Goal: Task Accomplishment & Management: Manage account settings

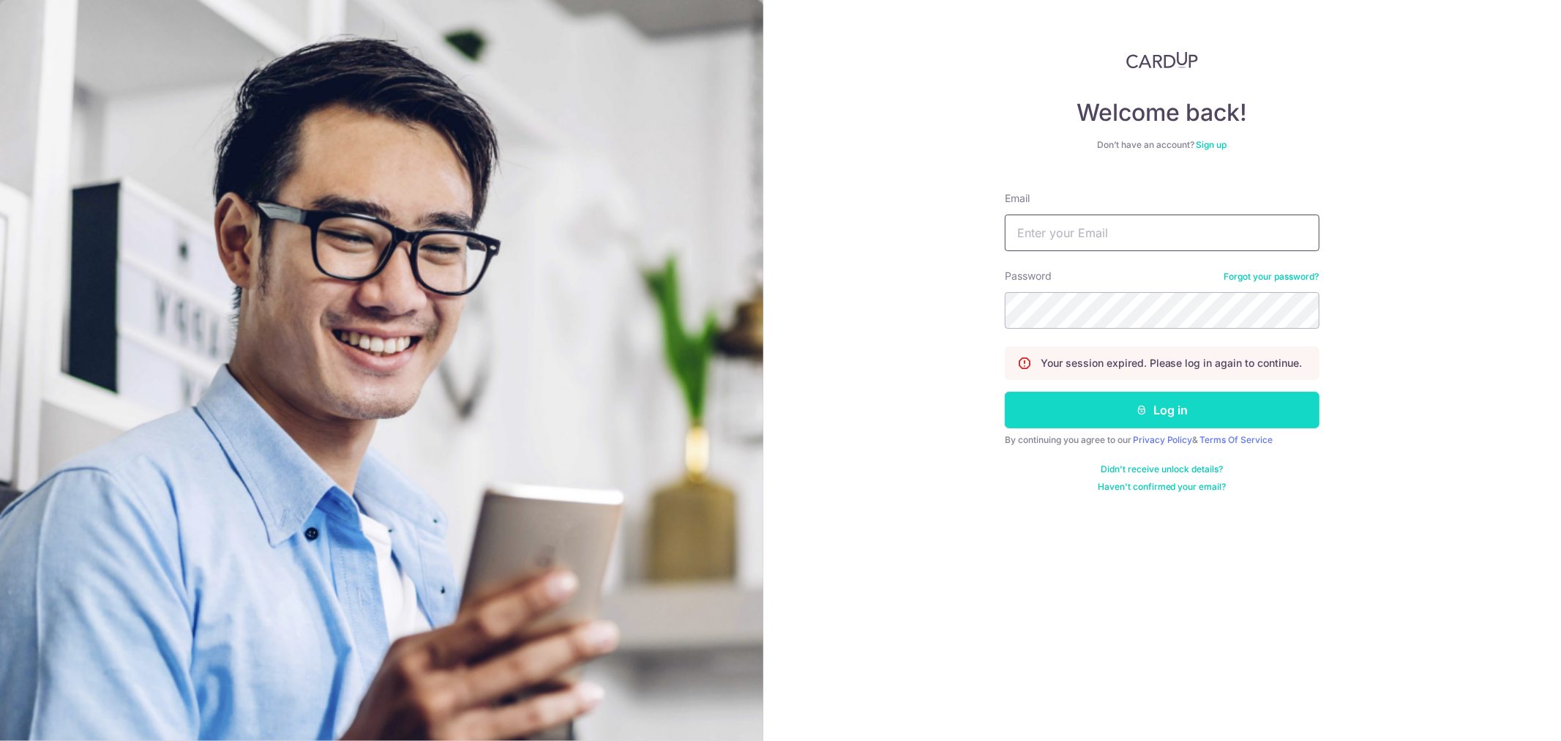
type input "allanoh@gmail.com"
click at [1165, 417] on button "Log in" at bounding box center [1162, 410] width 315 height 37
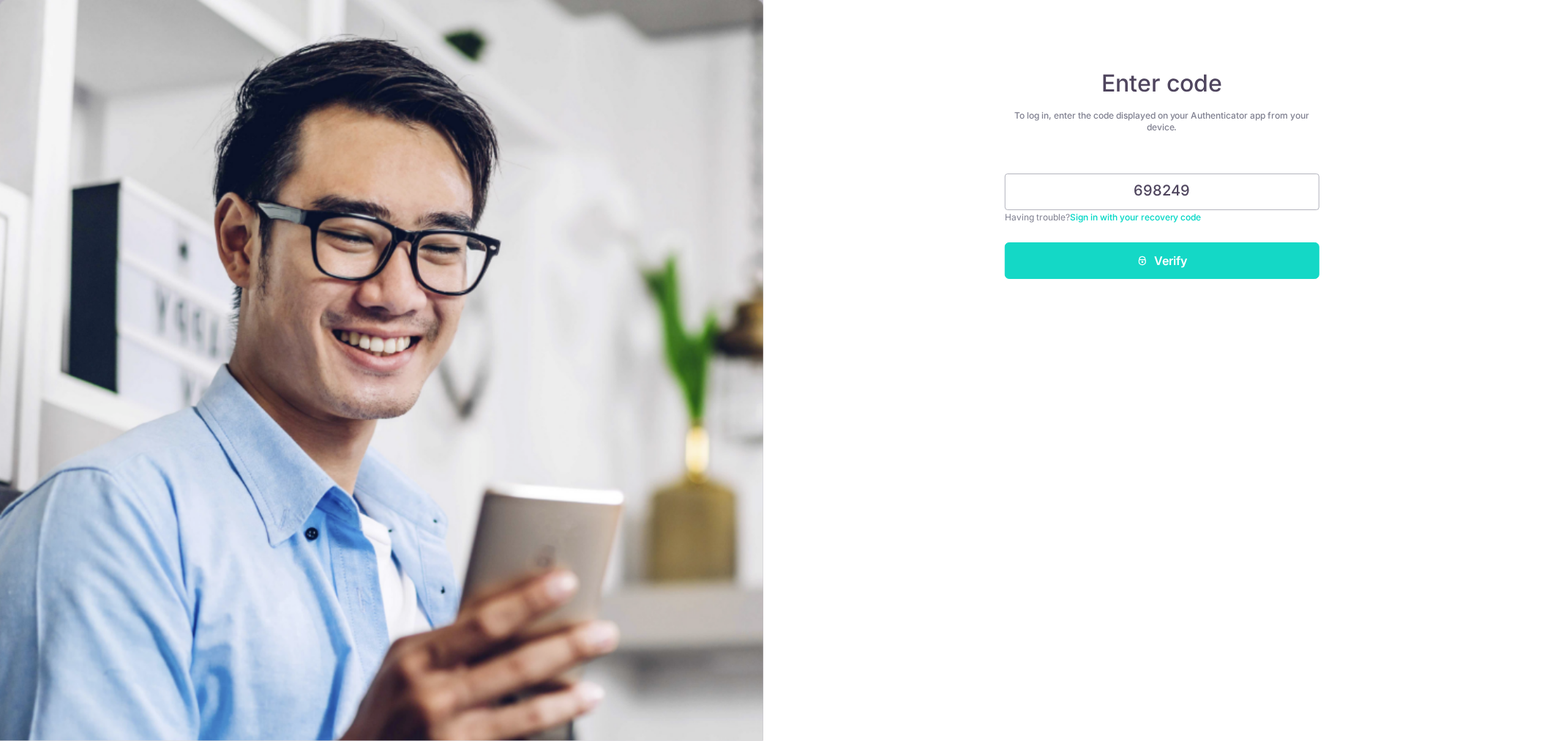
type input "698249"
click at [1184, 266] on button "Verify" at bounding box center [1162, 260] width 315 height 37
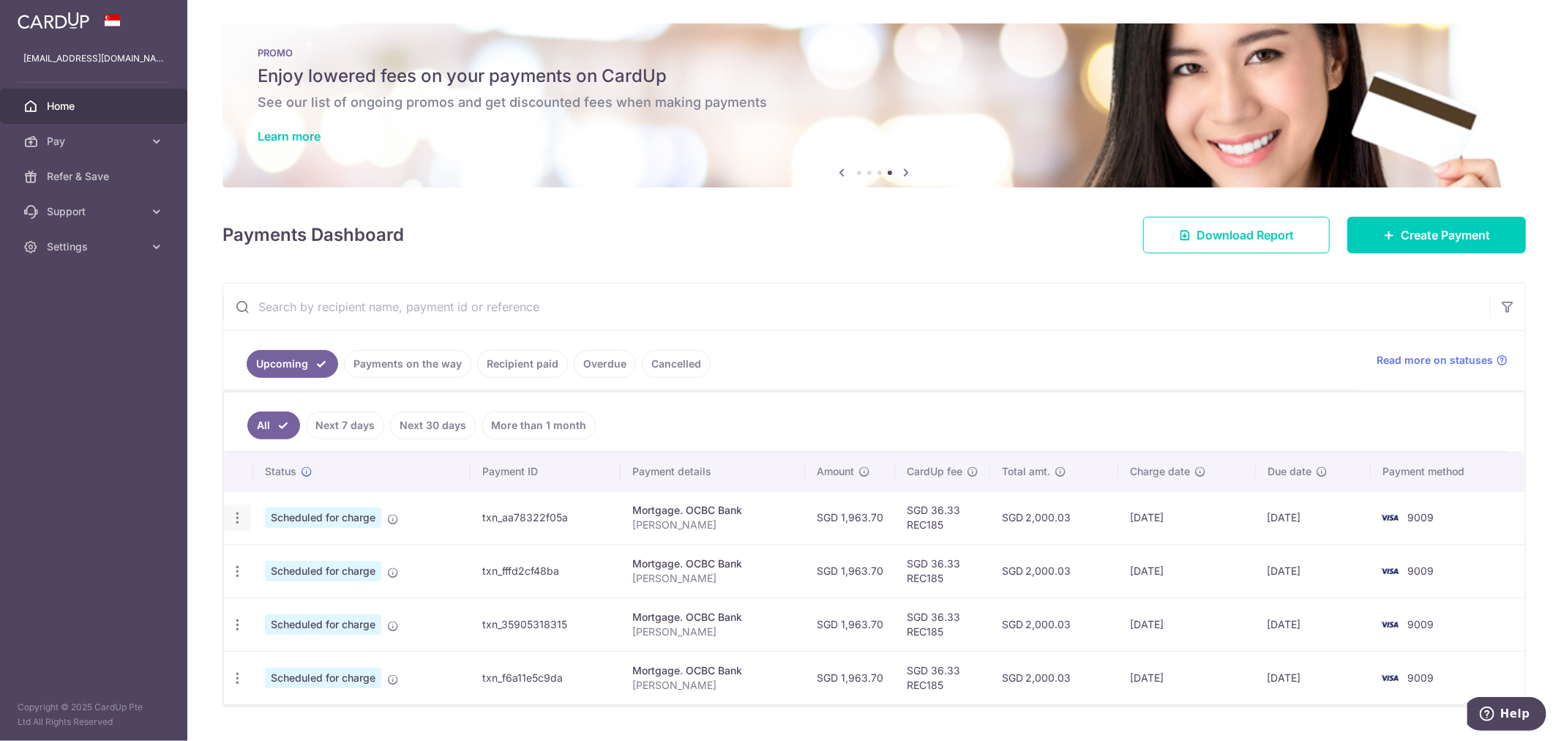
click at [244, 515] on icon "button" at bounding box center [237, 517] width 15 height 15
click at [274, 553] on span "Update payment" at bounding box center [316, 558] width 100 height 18
radio input "true"
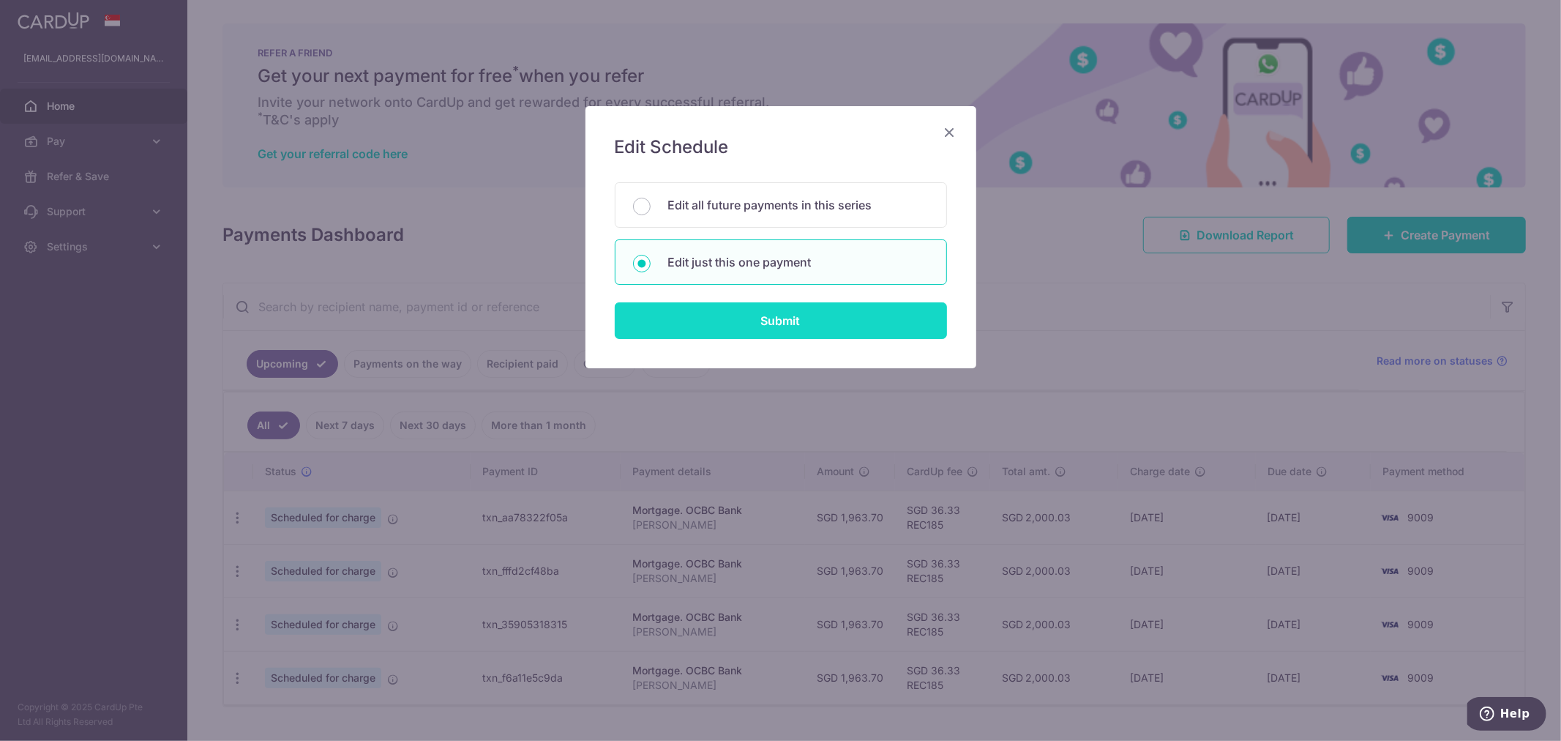
click at [876, 308] on input "Submit" at bounding box center [781, 320] width 332 height 37
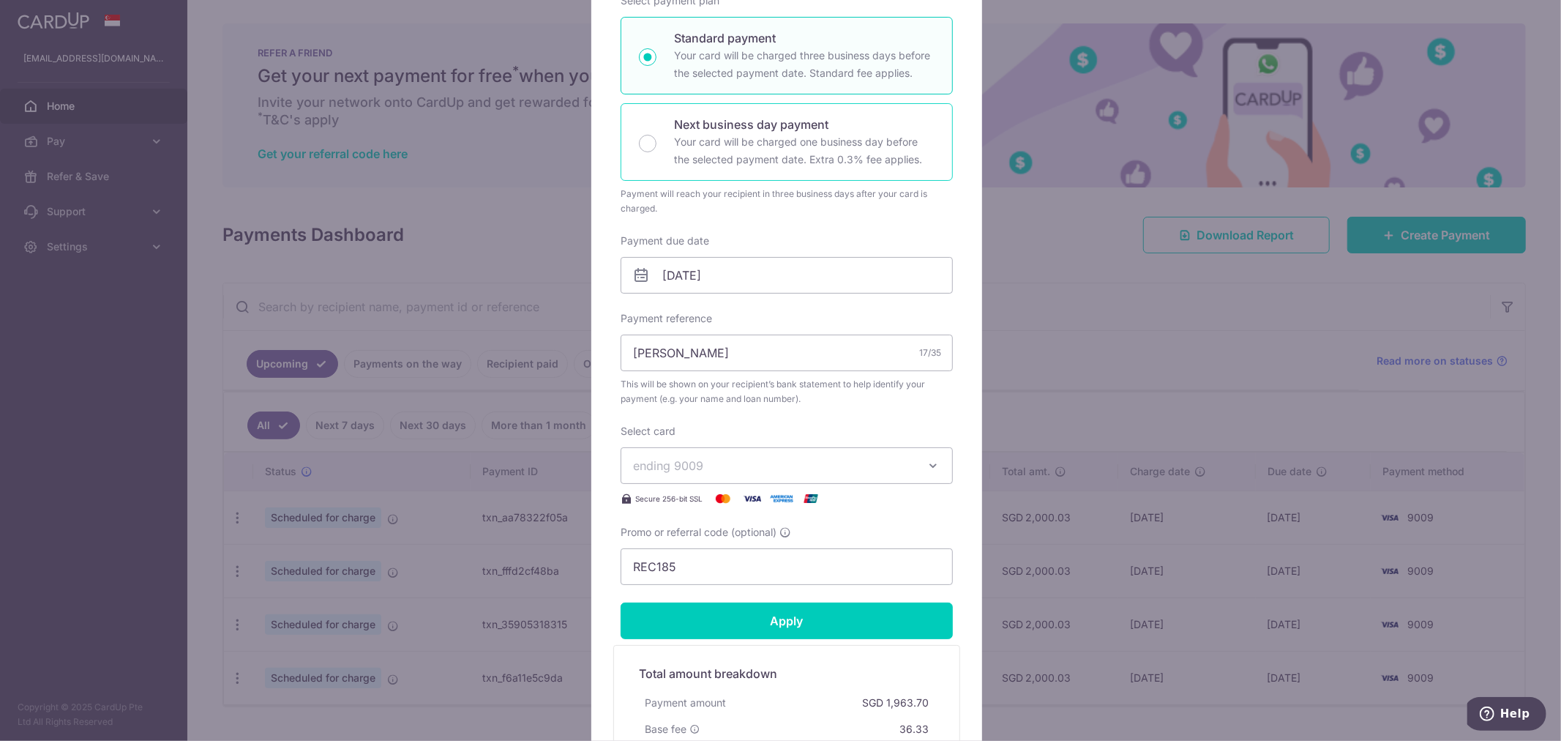
scroll to position [244, 0]
click at [894, 454] on button "ending 9009" at bounding box center [787, 465] width 332 height 37
click at [1099, 349] on div "Edit payment By clicking apply, you will make changes to all payments to OCBC B…" at bounding box center [780, 370] width 1561 height 741
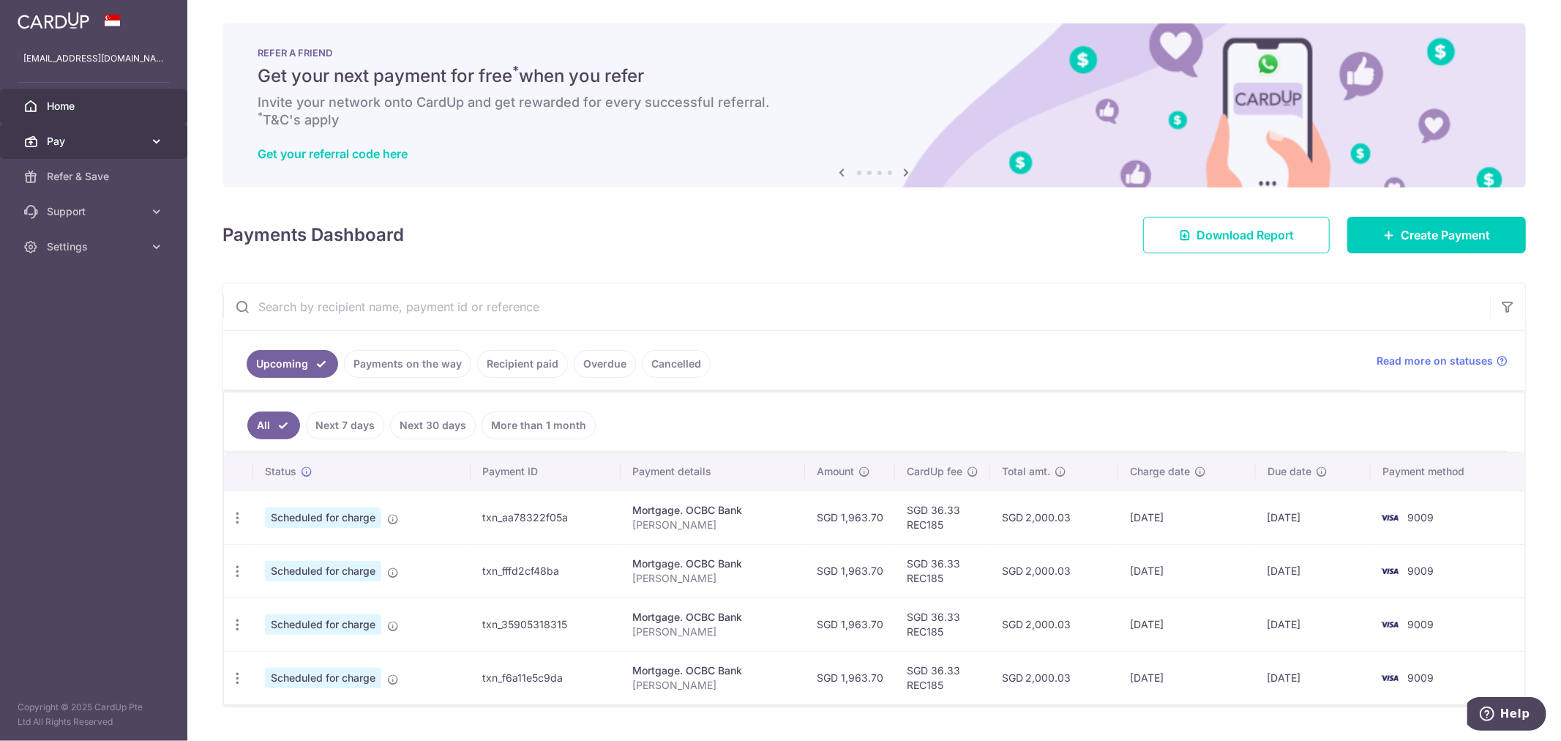
click at [89, 143] on span "Pay" at bounding box center [95, 141] width 97 height 15
click at [86, 180] on span "Payments" at bounding box center [95, 176] width 97 height 15
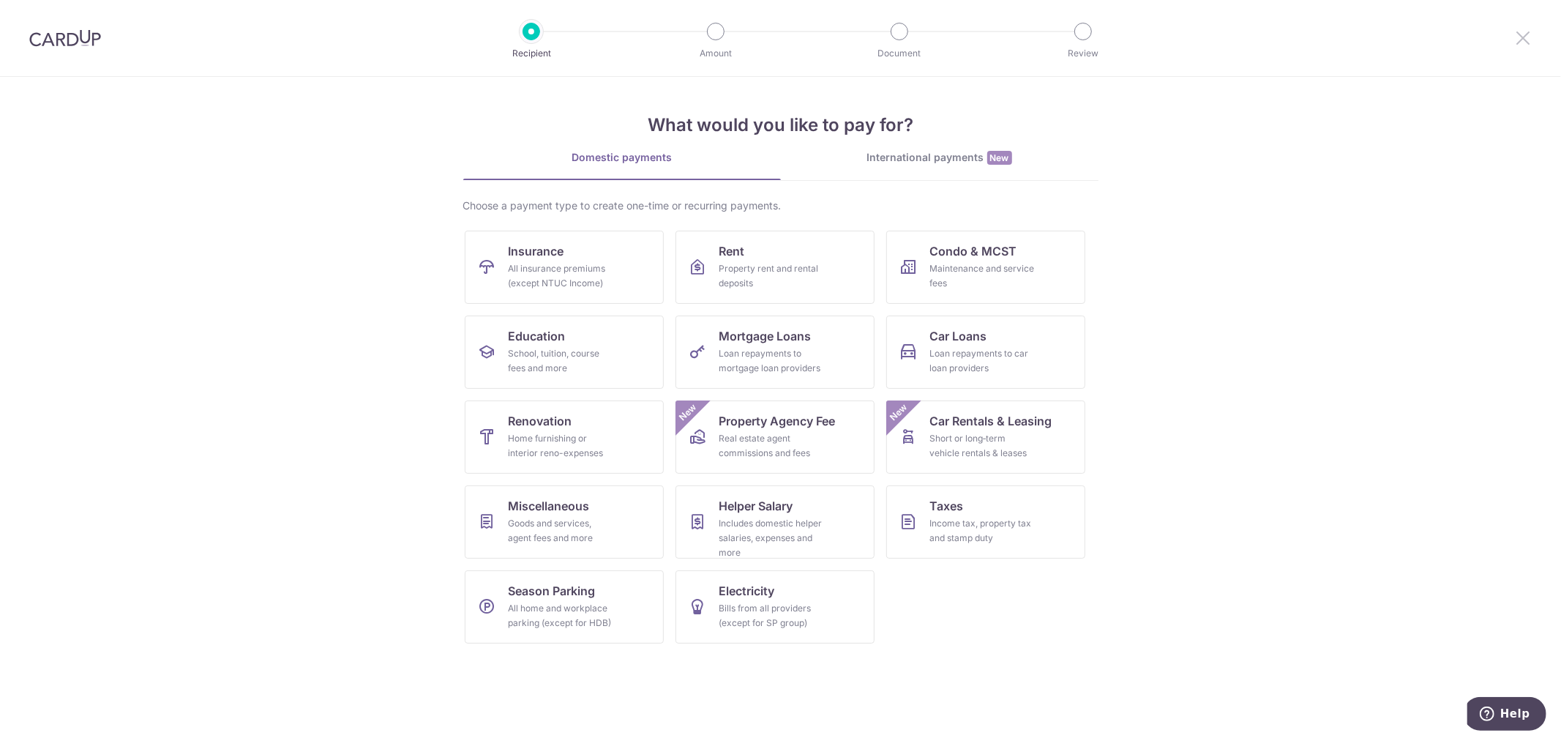
click at [1531, 39] on icon at bounding box center [1523, 38] width 18 height 18
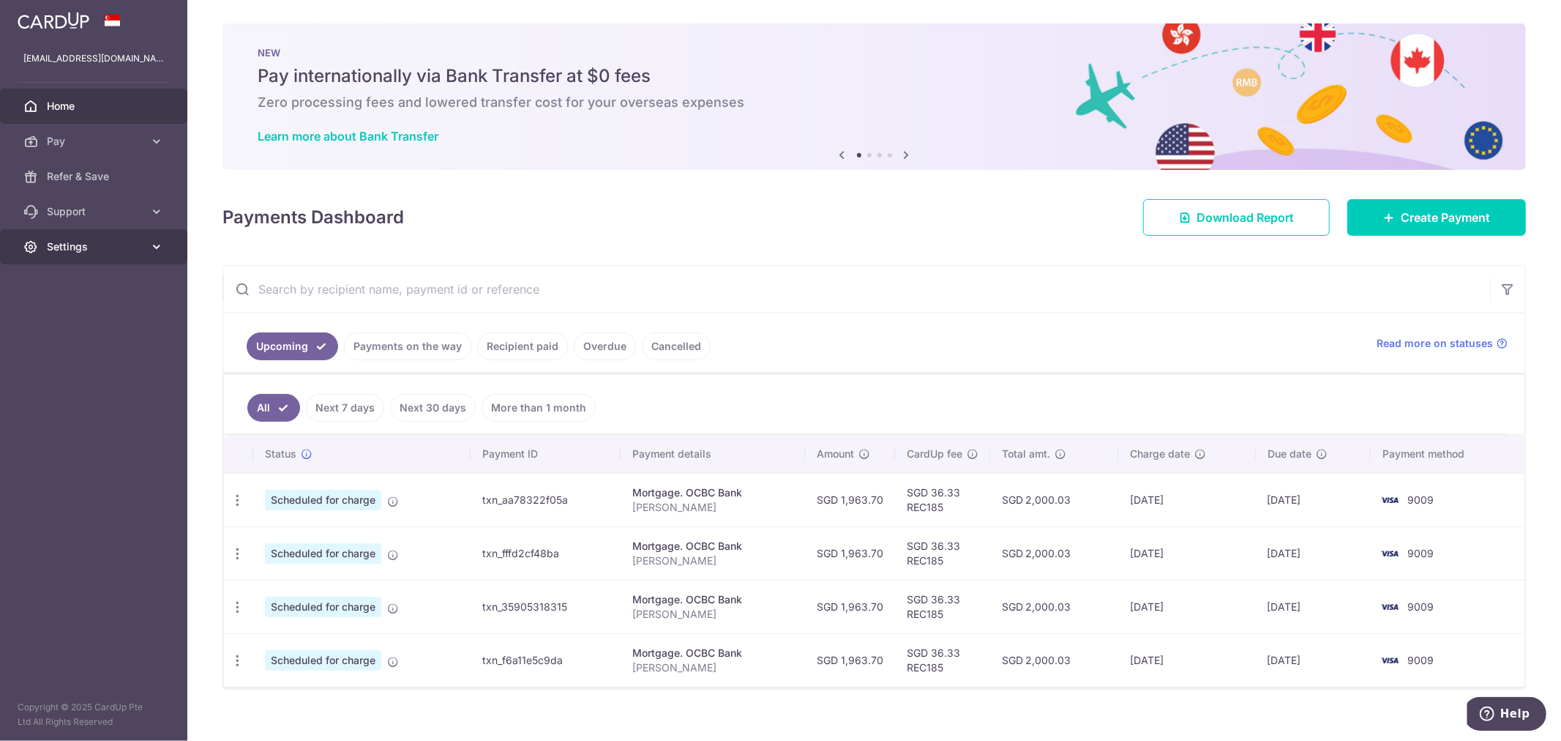
click at [78, 245] on span "Settings" at bounding box center [95, 246] width 97 height 15
click at [88, 205] on span "Support" at bounding box center [95, 211] width 97 height 15
click at [126, 143] on span "Pay" at bounding box center [95, 141] width 97 height 15
click at [61, 253] on span "Cards" at bounding box center [95, 246] width 97 height 15
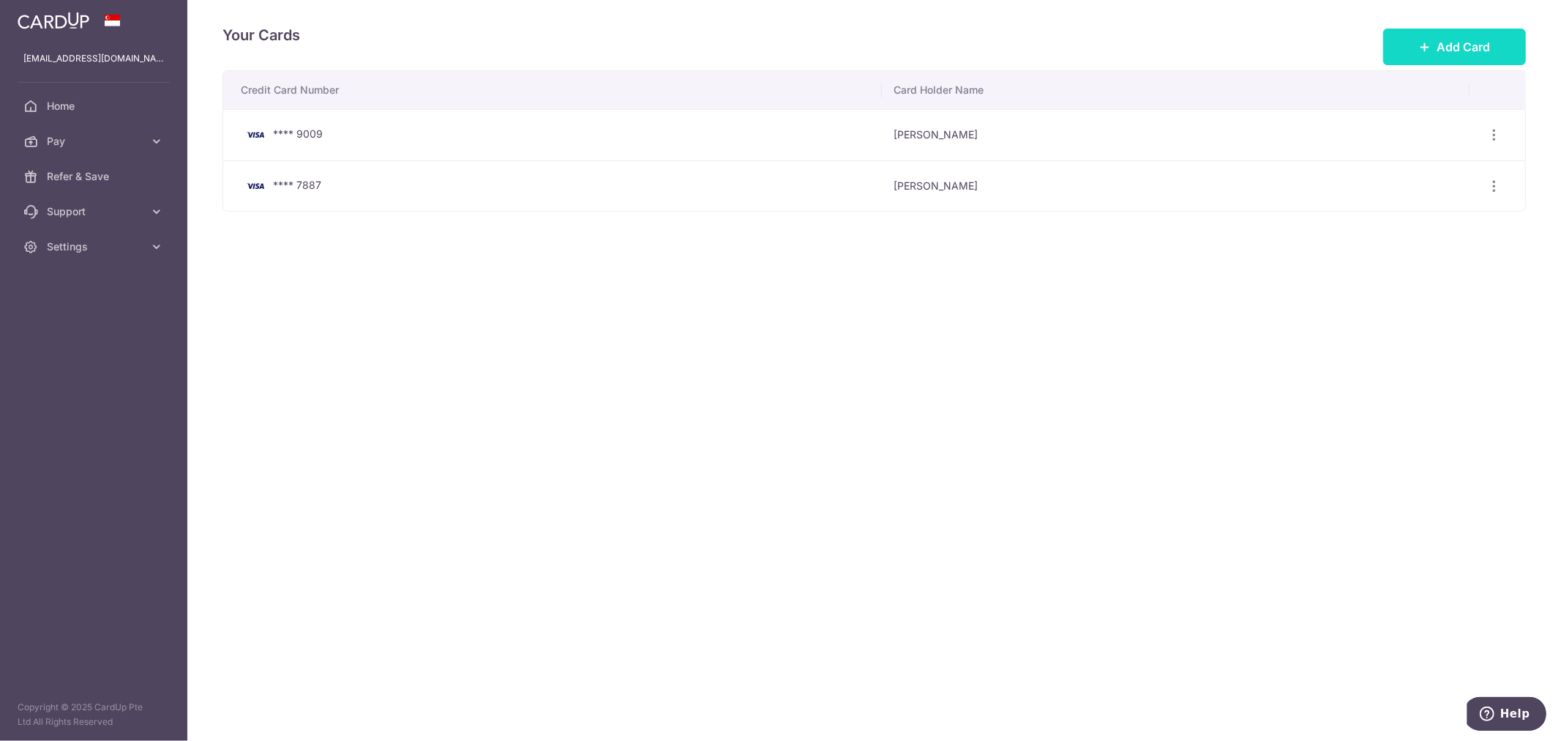
click at [1429, 53] on button "Add Card" at bounding box center [1454, 47] width 143 height 37
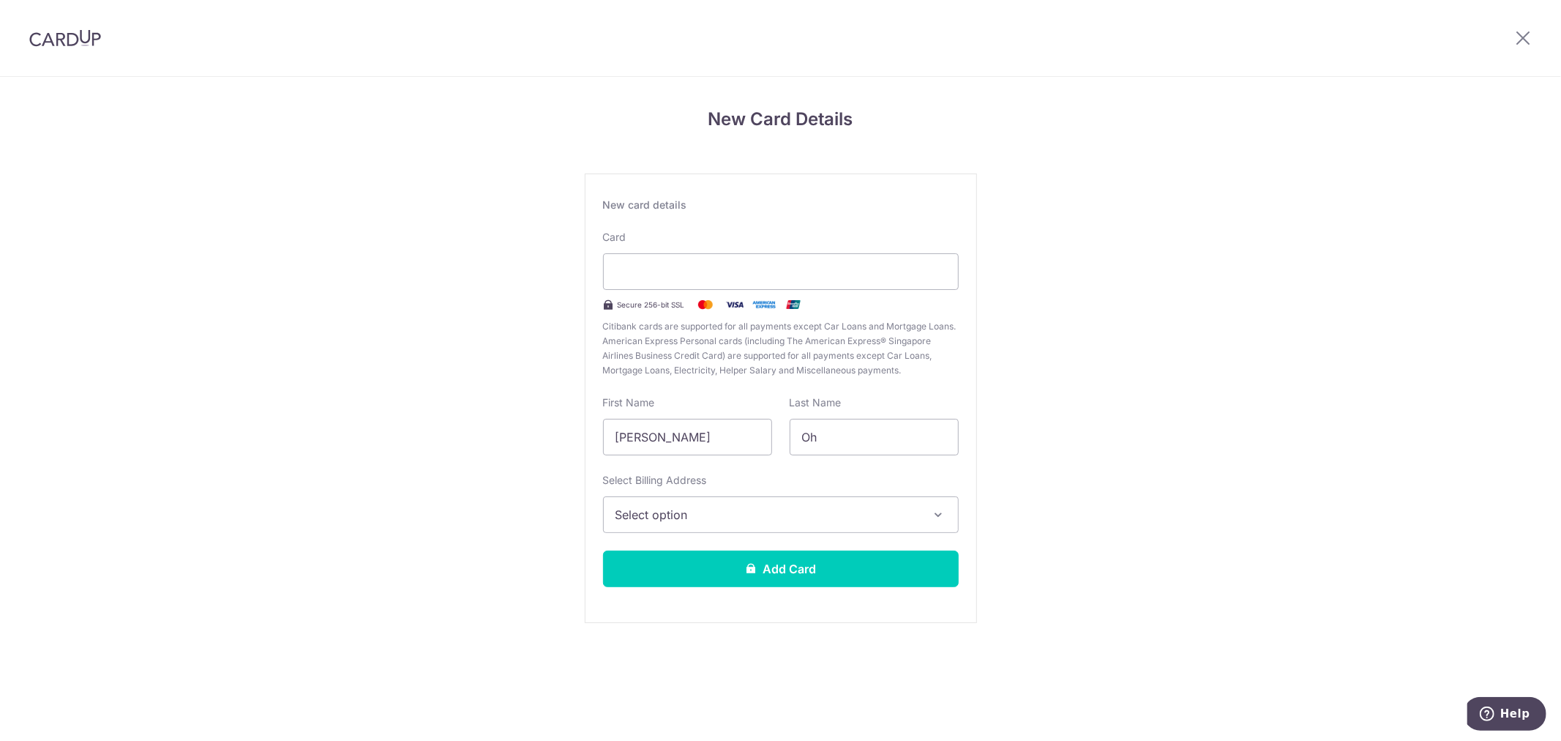
click at [1176, 369] on div "New Card Details New card details Card Secure 256-bit SSL Citibank cards are su…" at bounding box center [780, 384] width 1561 height 615
click at [1316, 399] on div "New Card Details New card details Card Secure 256-bit SSL Citibank cards are su…" at bounding box center [780, 384] width 1561 height 615
click at [859, 498] on button "Select option" at bounding box center [781, 514] width 356 height 37
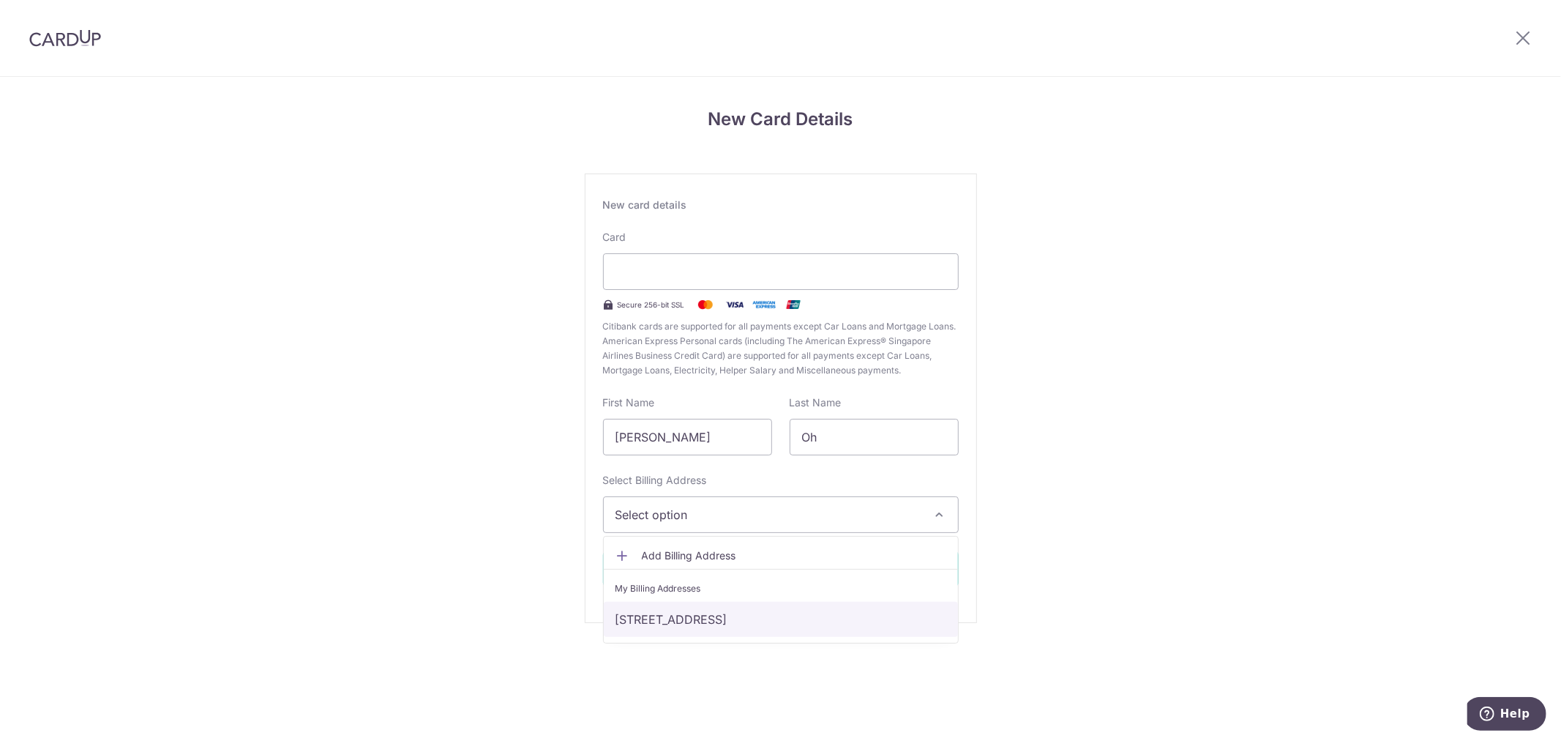
click at [862, 620] on link "[STREET_ADDRESS]" at bounding box center [781, 619] width 354 height 35
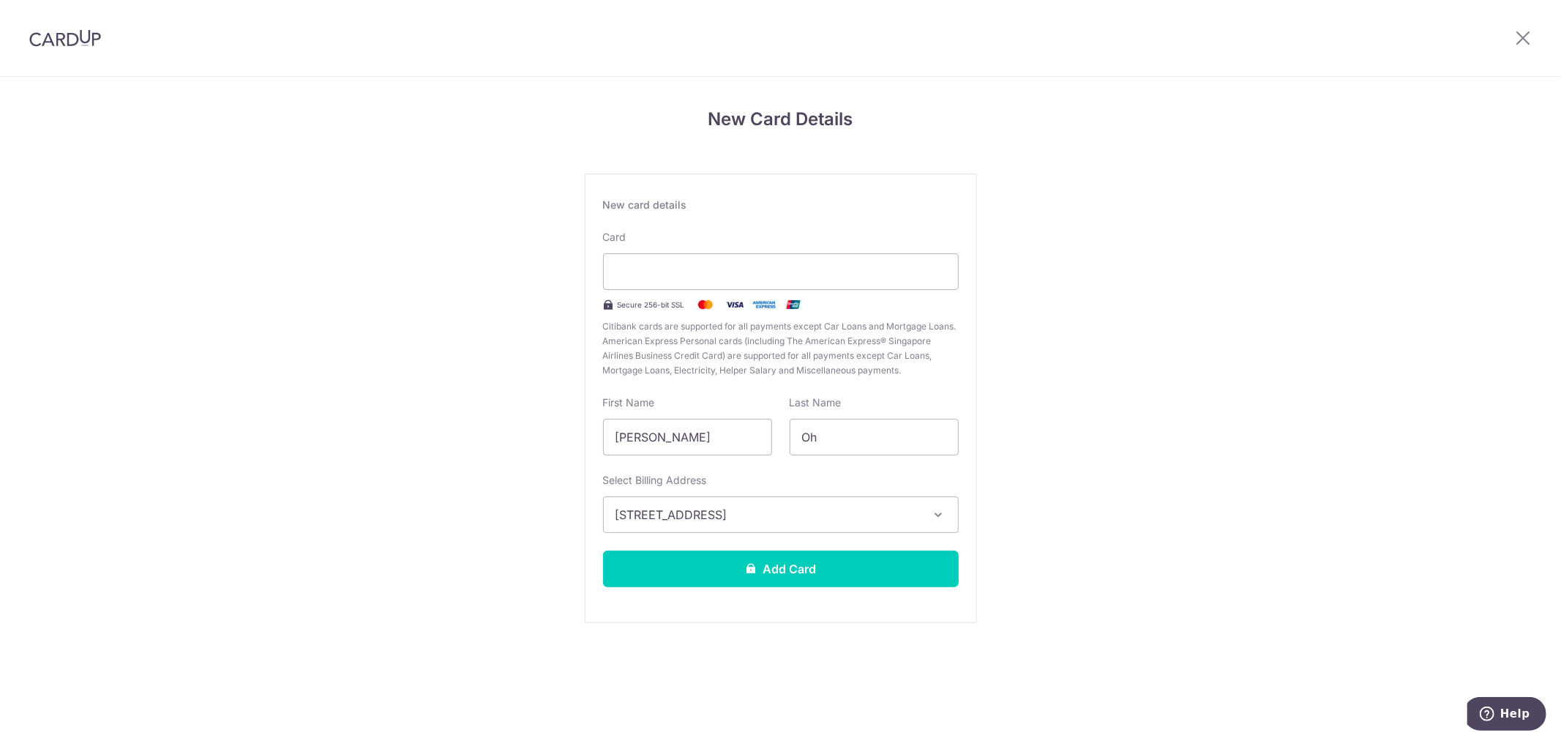
click at [861, 538] on div "New card details Card Secure 256-bit SSL Citibank cards are supported for all p…" at bounding box center [781, 397] width 392 height 449
click at [864, 554] on button "Add Card" at bounding box center [781, 568] width 356 height 37
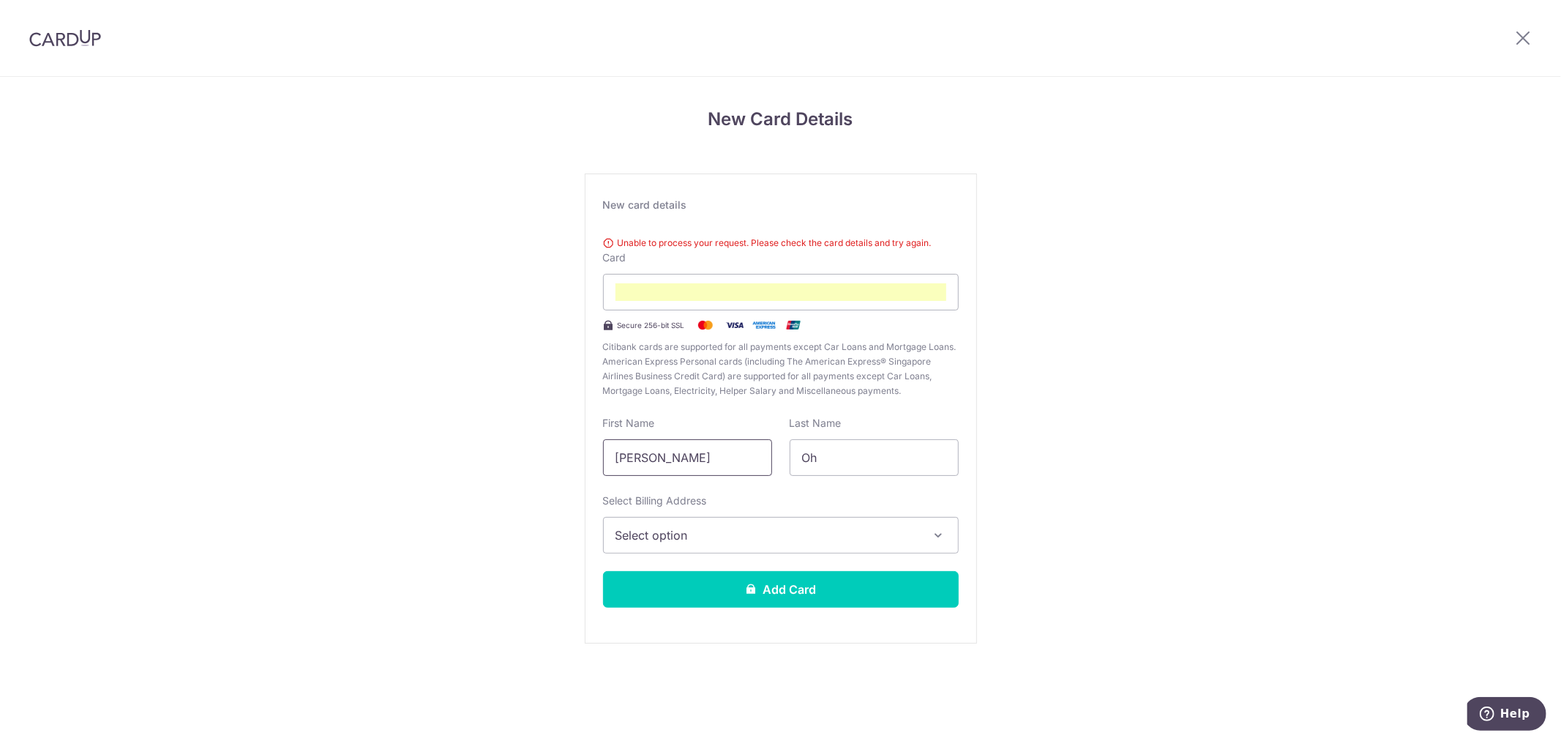
click at [708, 447] on input "[PERSON_NAME]" at bounding box center [687, 457] width 169 height 37
type input "[PERSON_NAME]"
click at [361, 510] on div "New Card Details New card details Unable to process your request. Please check …" at bounding box center [780, 394] width 1561 height 635
click at [714, 539] on span "Select option" at bounding box center [768, 535] width 305 height 18
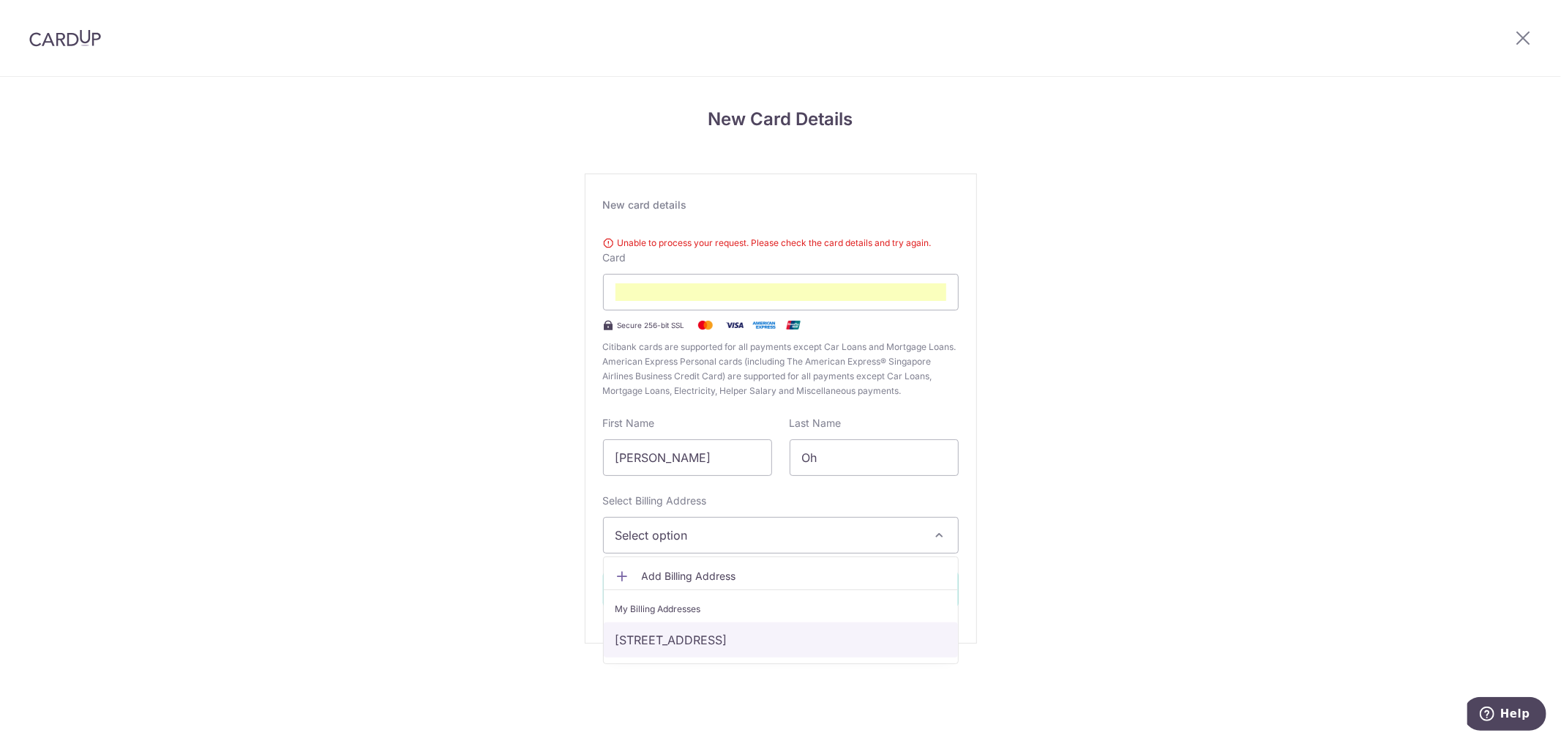
click at [733, 642] on link "[STREET_ADDRESS]" at bounding box center [781, 639] width 354 height 35
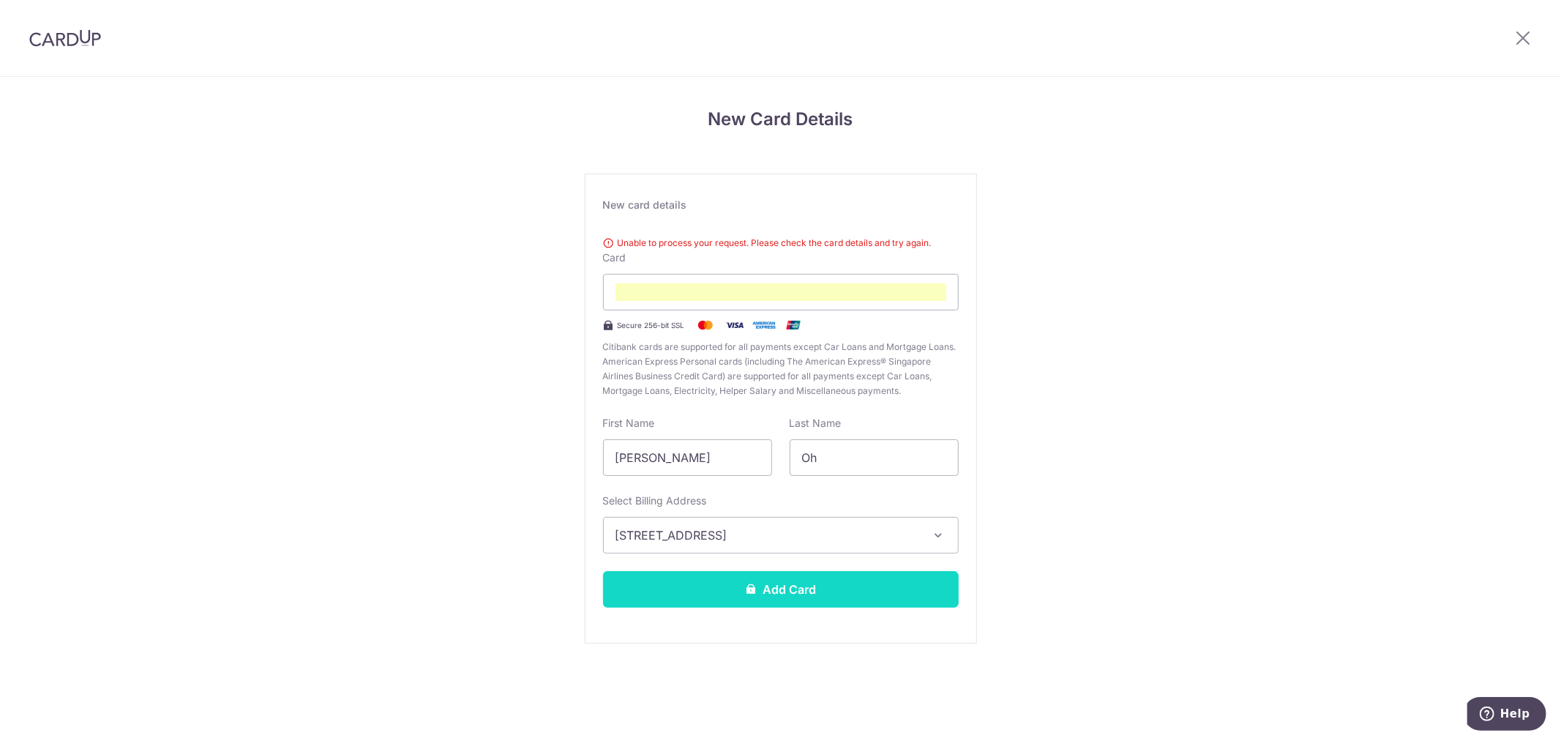
click at [747, 593] on icon at bounding box center [751, 589] width 12 height 12
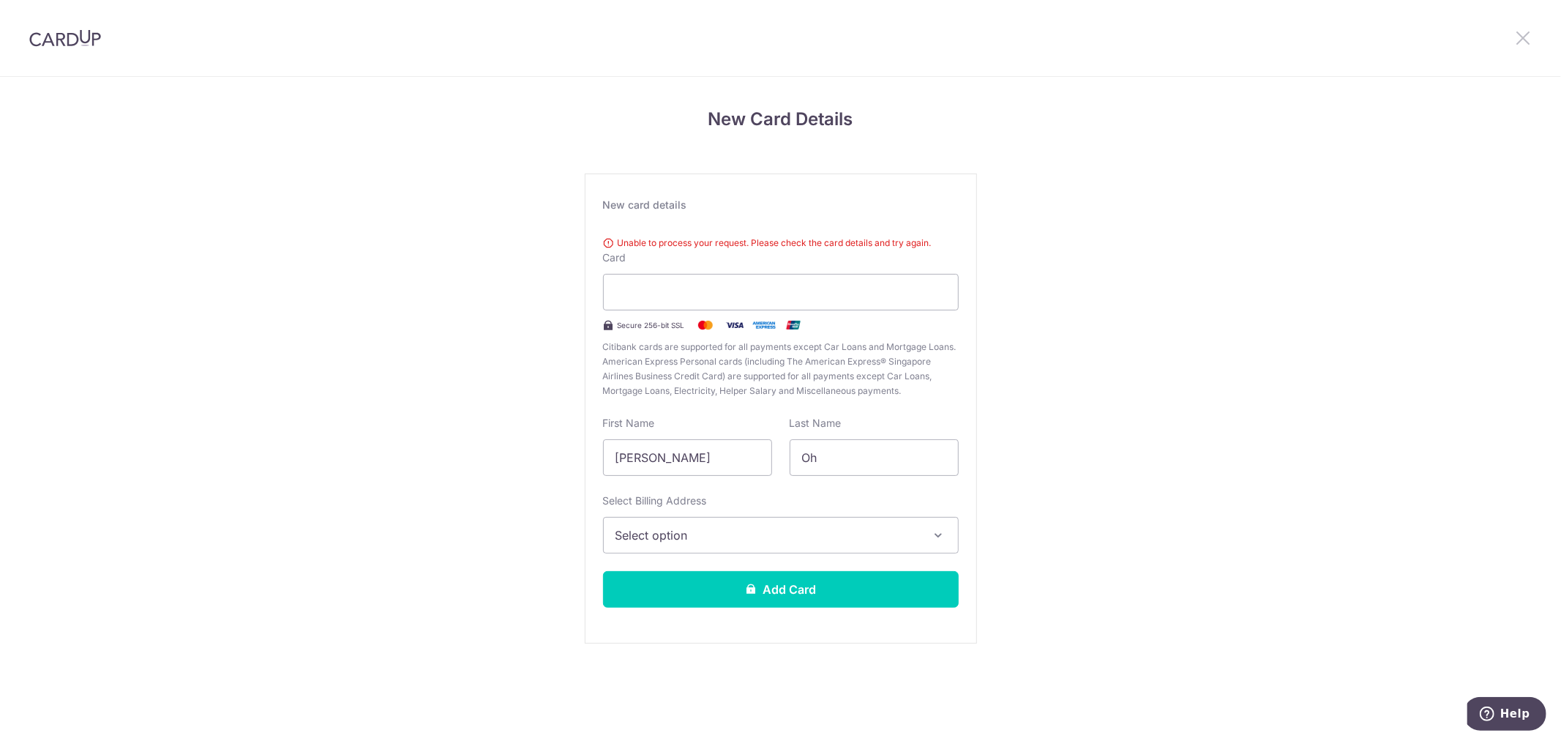
click at [1528, 34] on icon at bounding box center [1523, 38] width 18 height 18
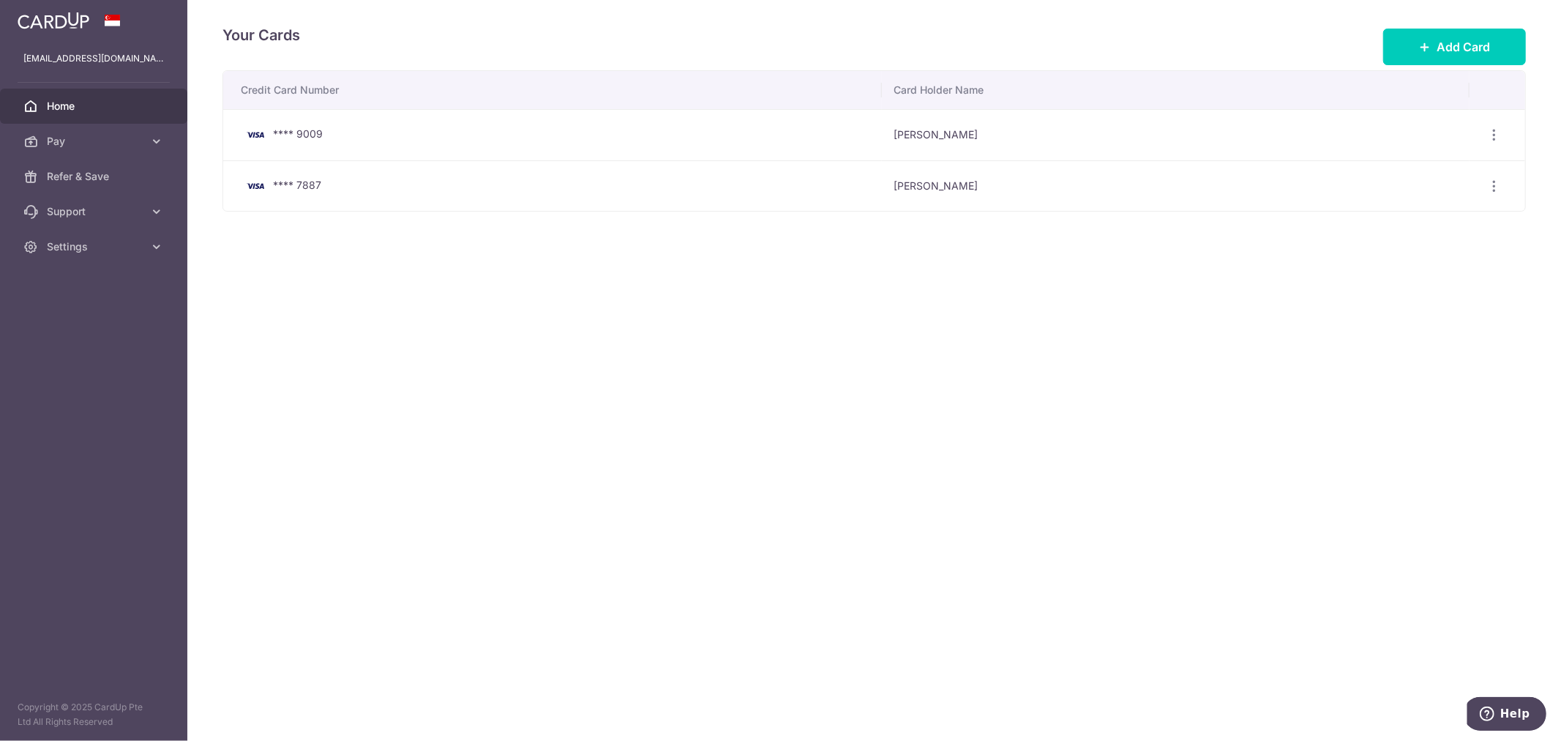
click at [63, 89] on link "Home" at bounding box center [93, 106] width 187 height 35
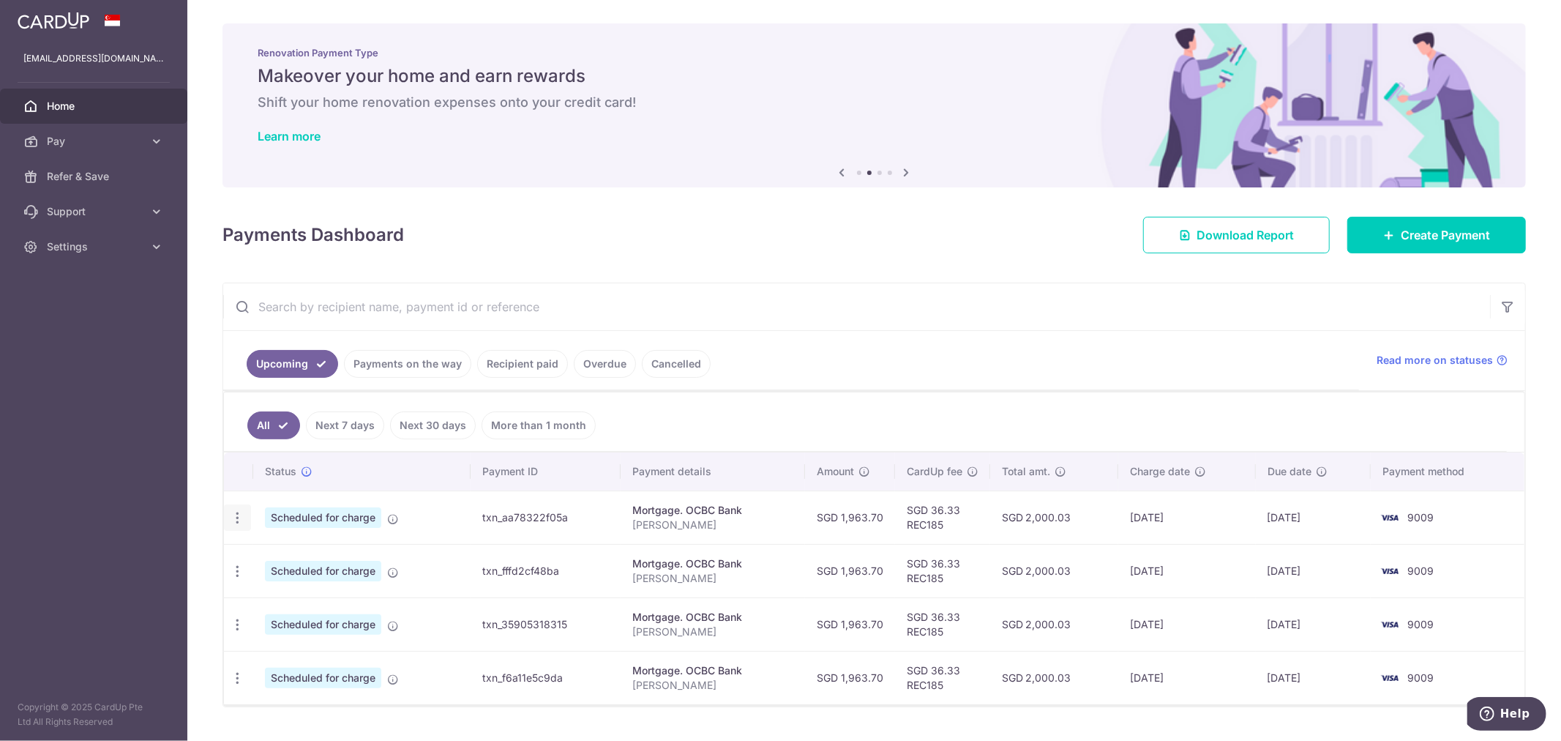
click at [233, 521] on icon "button" at bounding box center [237, 517] width 15 height 15
click at [268, 564] on span "Update payment" at bounding box center [316, 558] width 100 height 18
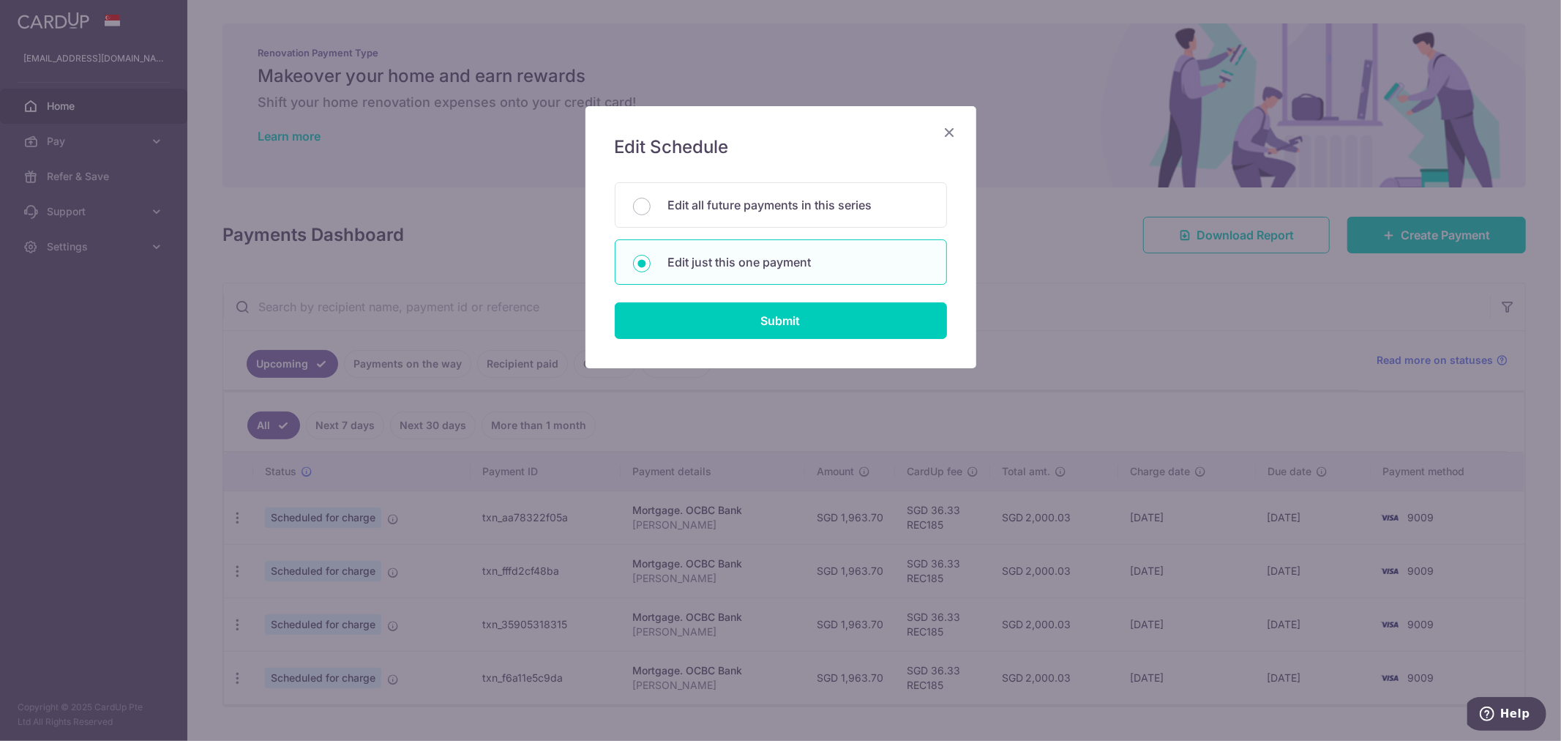
click at [944, 134] on icon "Close" at bounding box center [950, 132] width 18 height 18
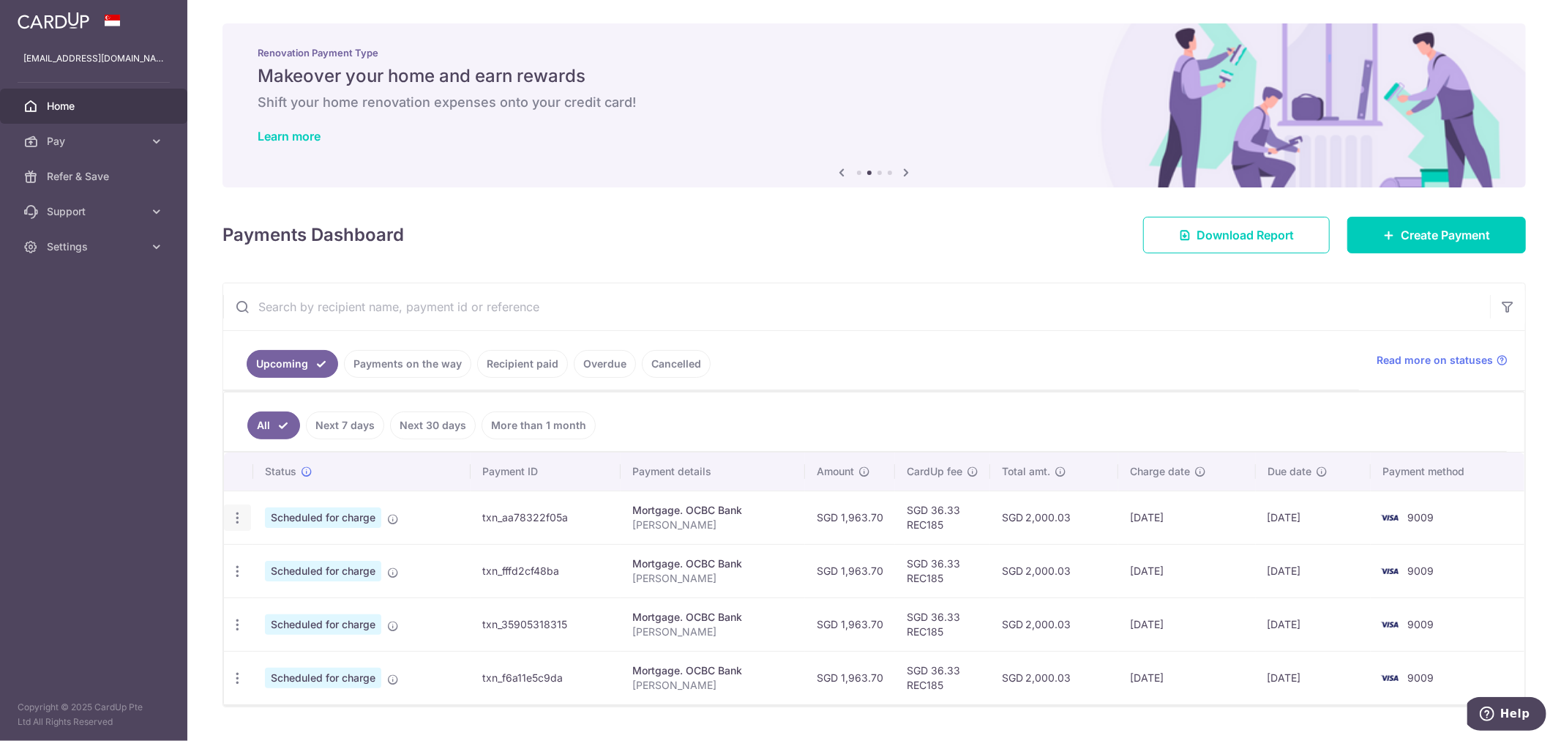
click at [234, 521] on icon "button" at bounding box center [237, 517] width 15 height 15
click at [288, 595] on span "Cancel payment" at bounding box center [315, 594] width 98 height 18
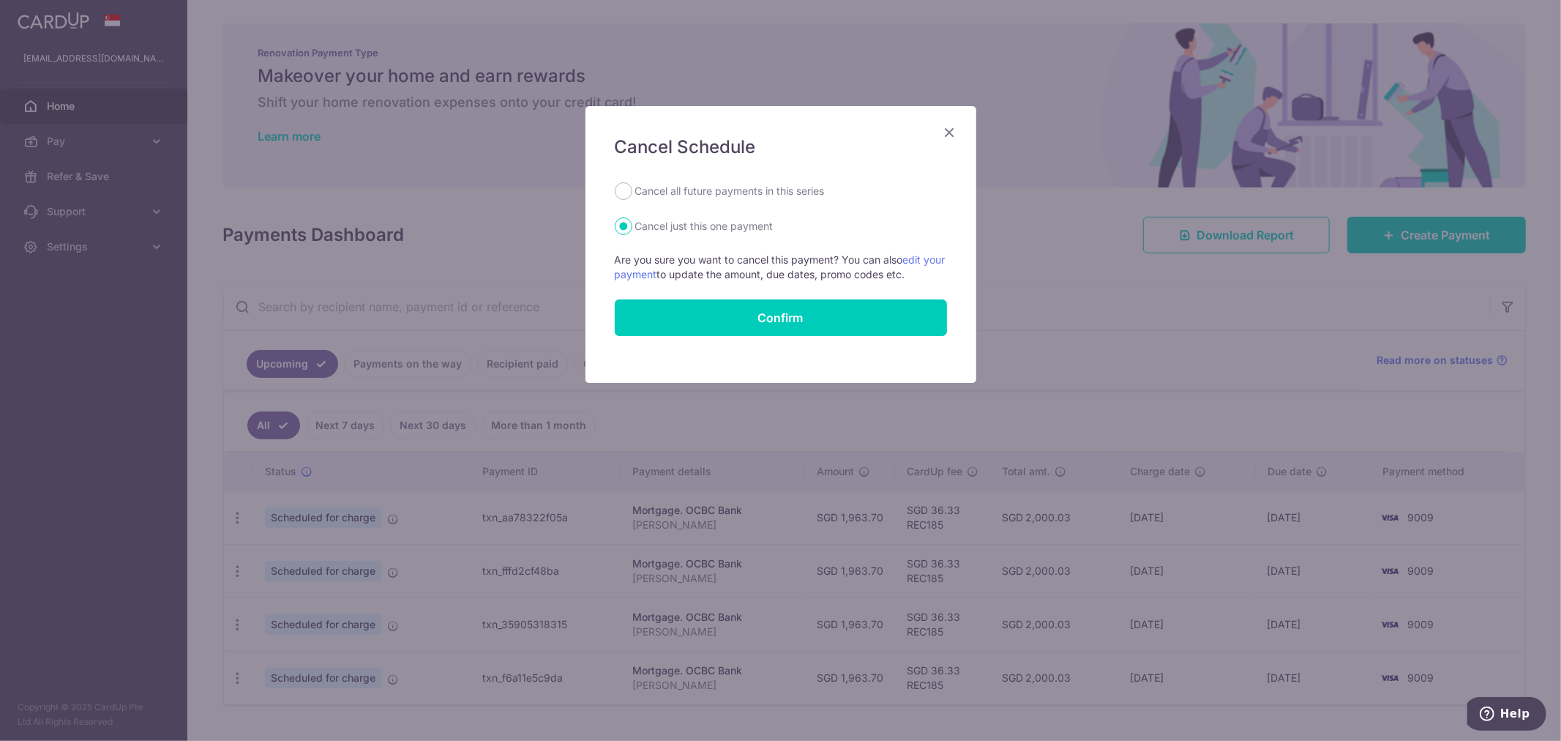
click at [769, 184] on label "Cancel all future payments in this series" at bounding box center [730, 191] width 190 height 18
click at [632, 184] on input "Cancel all future payments in this series" at bounding box center [624, 191] width 18 height 18
radio input "true"
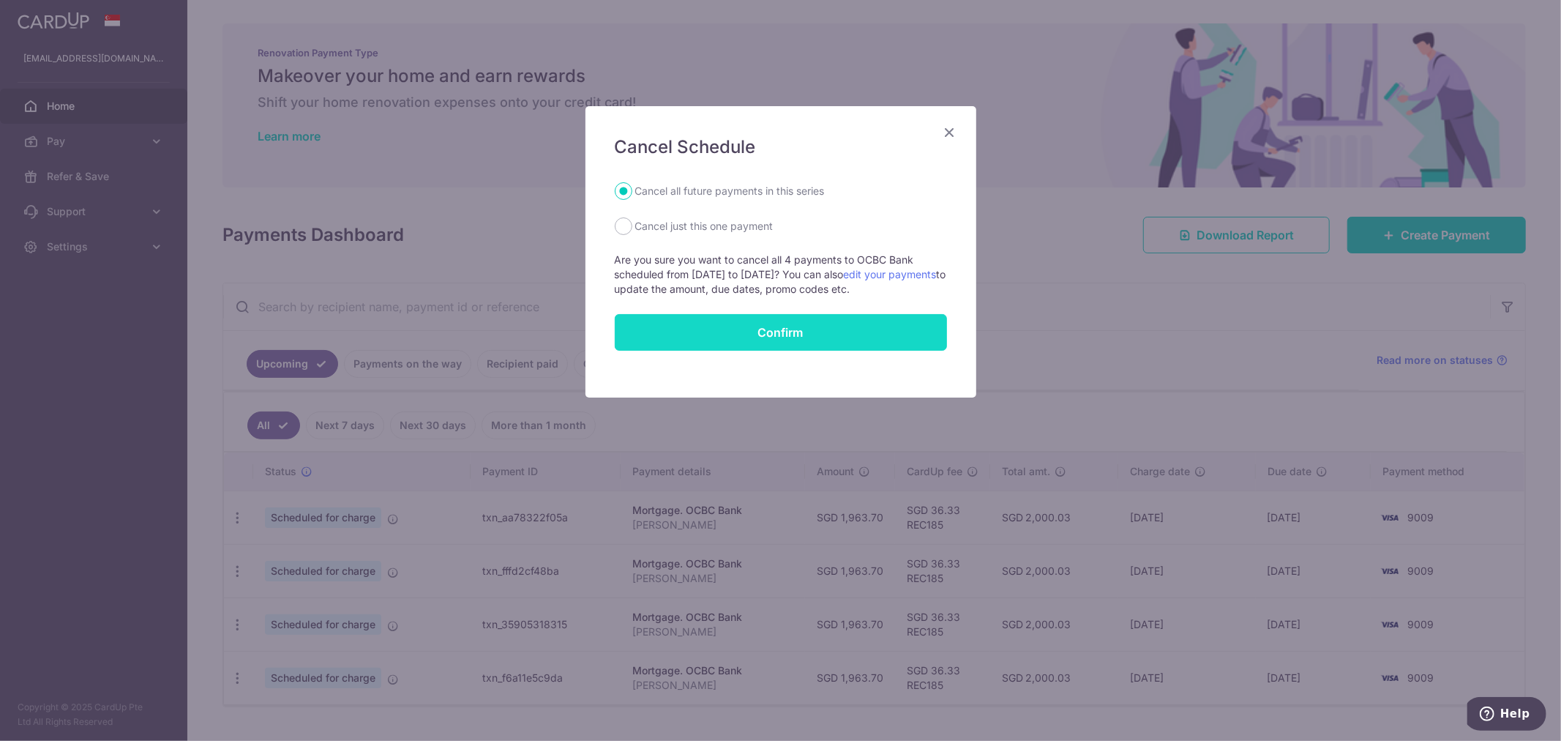
click at [815, 328] on button "Confirm" at bounding box center [781, 332] width 332 height 37
